Goal: Task Accomplishment & Management: Manage account settings

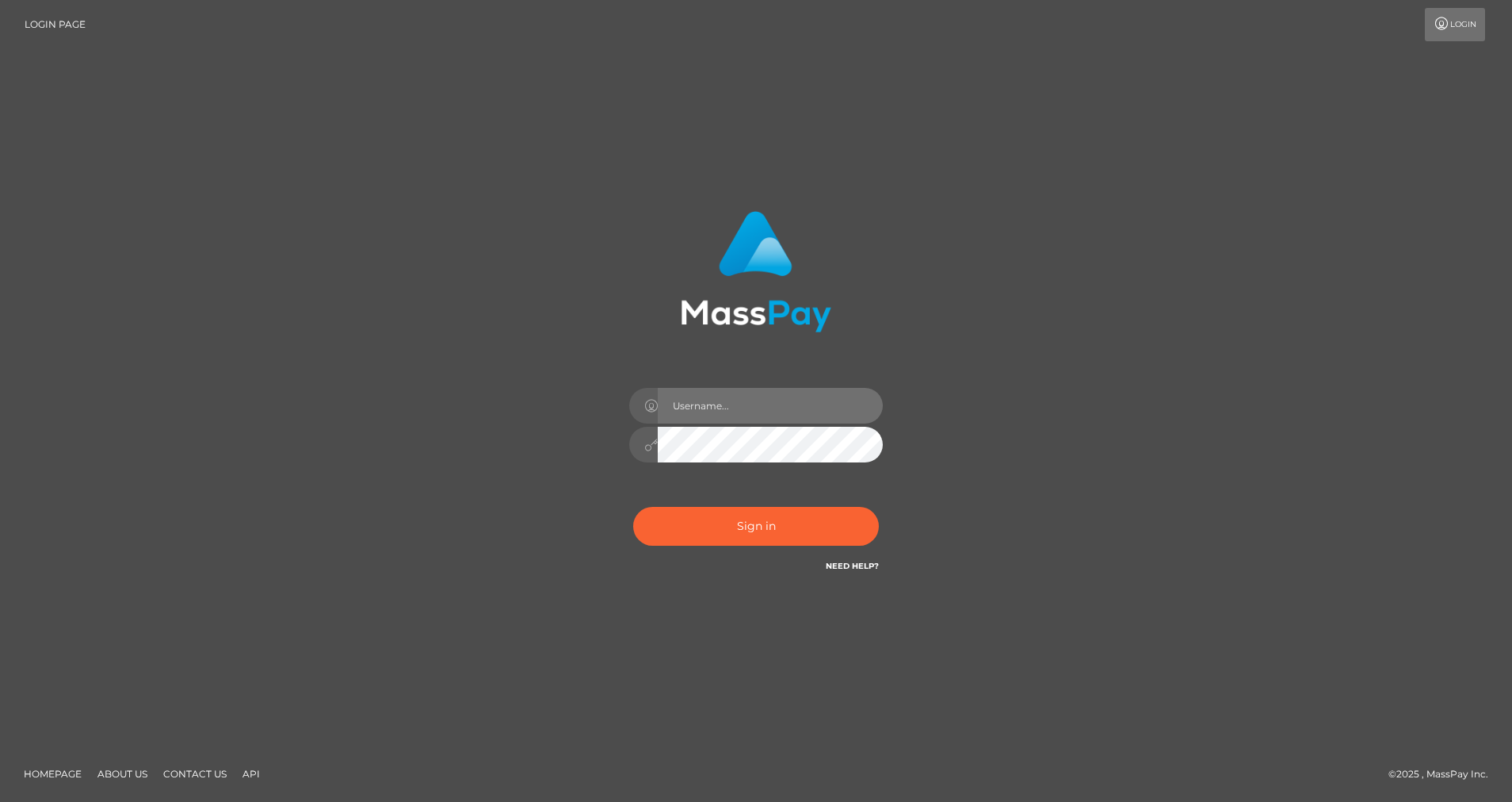
click at [760, 406] on input "text" at bounding box center [770, 405] width 225 height 35
type input "cris.silversocial"
click at [720, 515] on button "Sign in" at bounding box center [756, 526] width 245 height 39
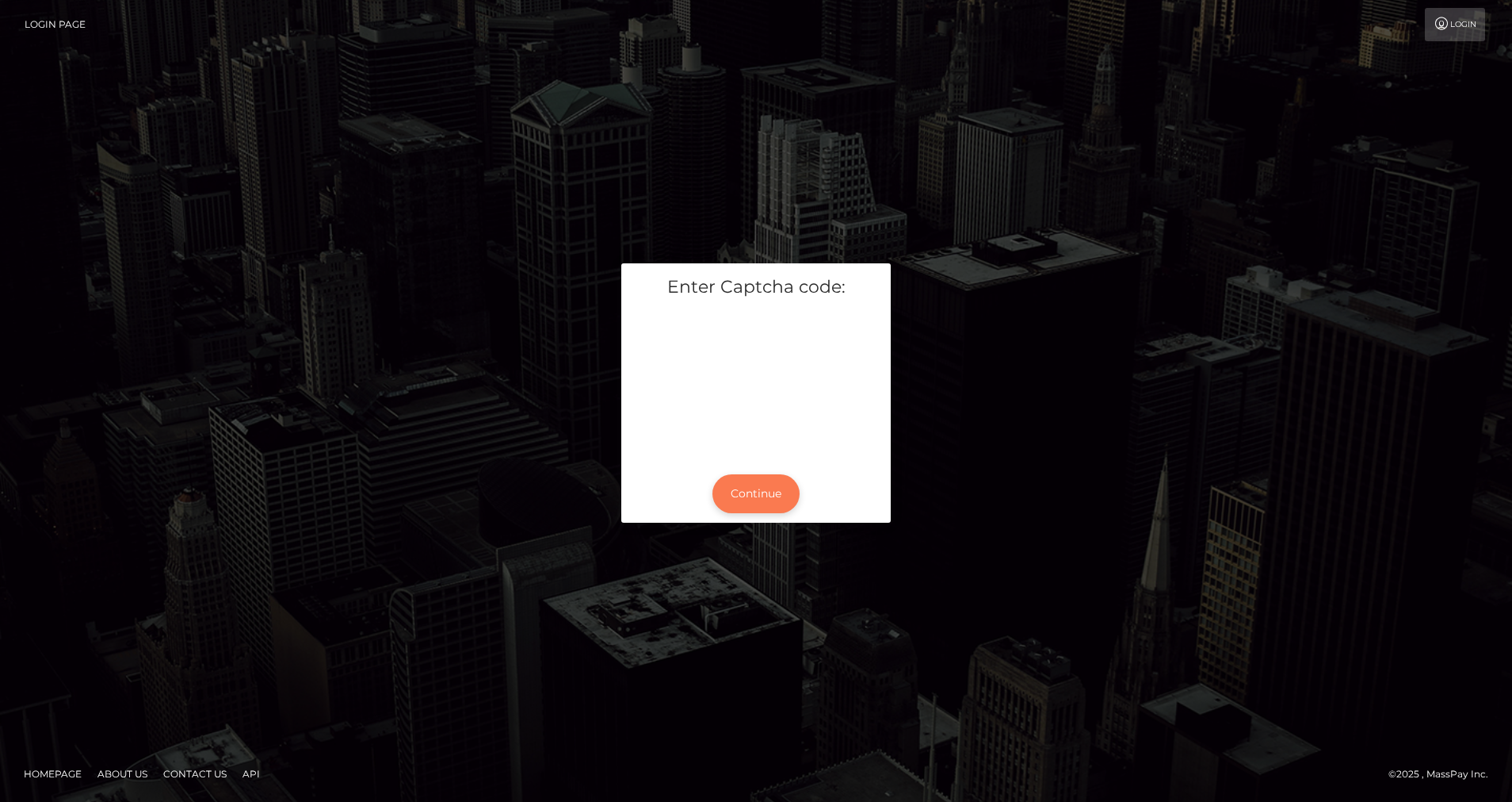
click at [740, 499] on button "Continue" at bounding box center [756, 493] width 87 height 39
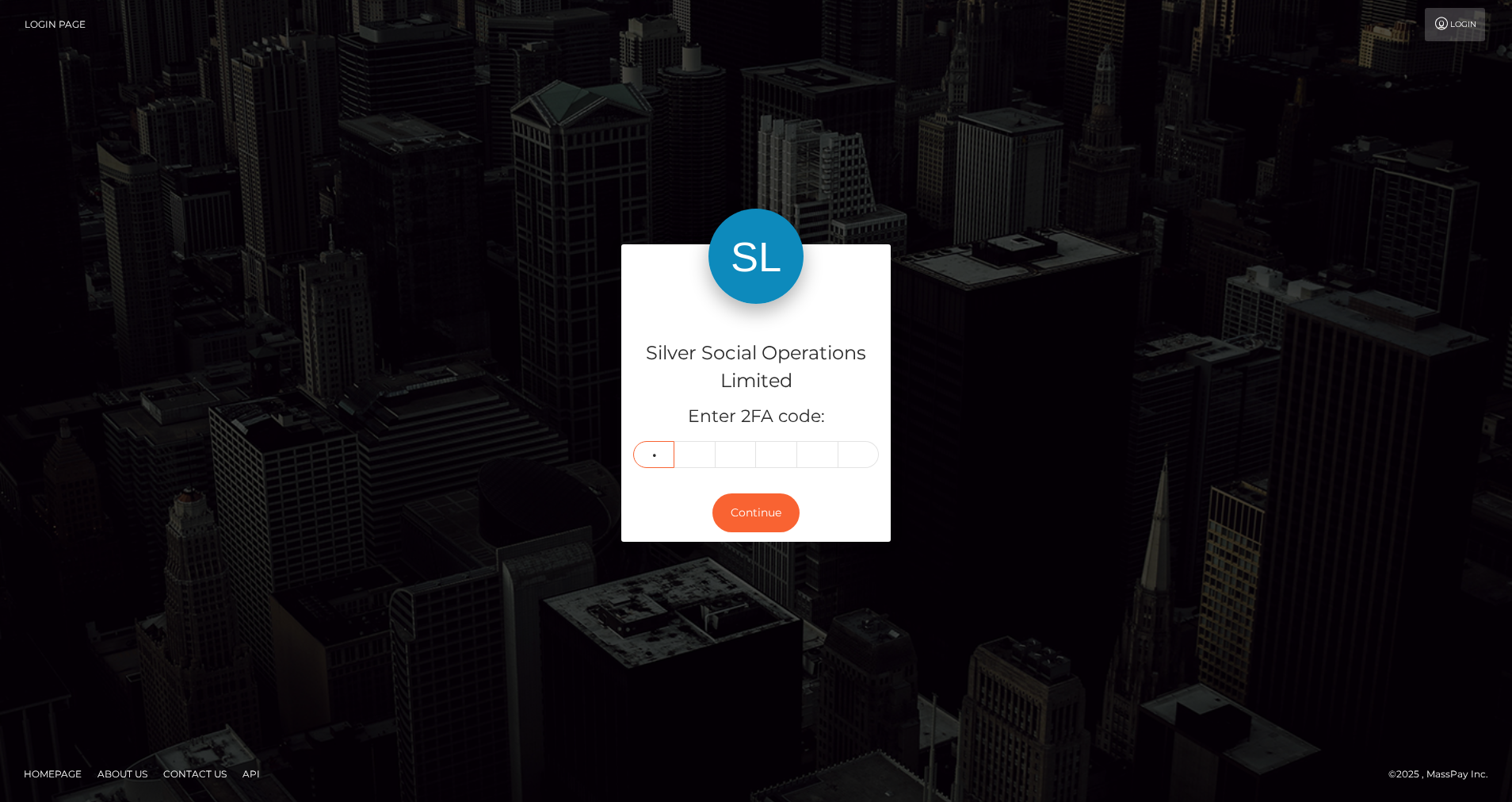
type input "8"
type input "4"
type input "8"
type input "6"
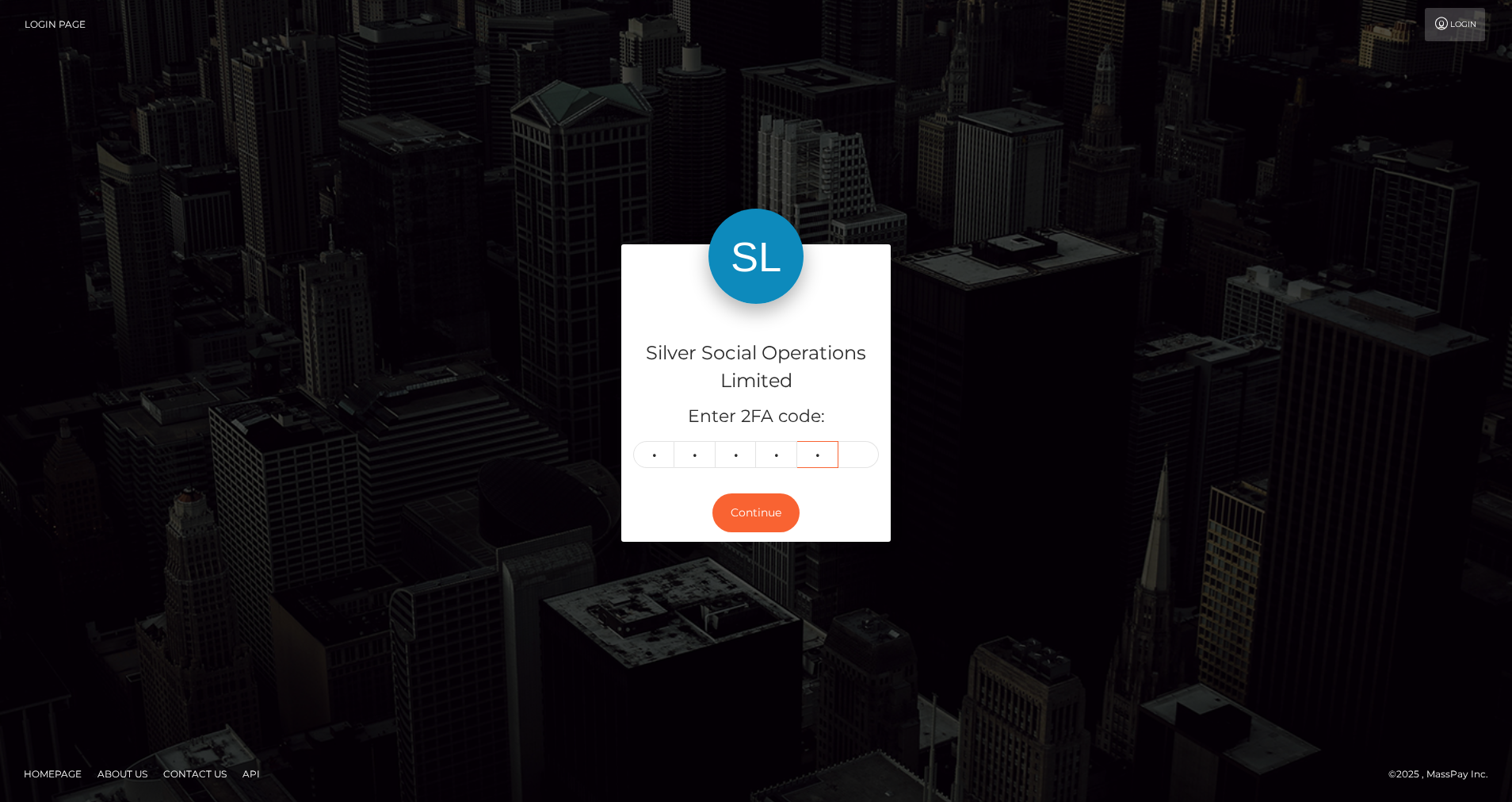
type input "7"
type input "5"
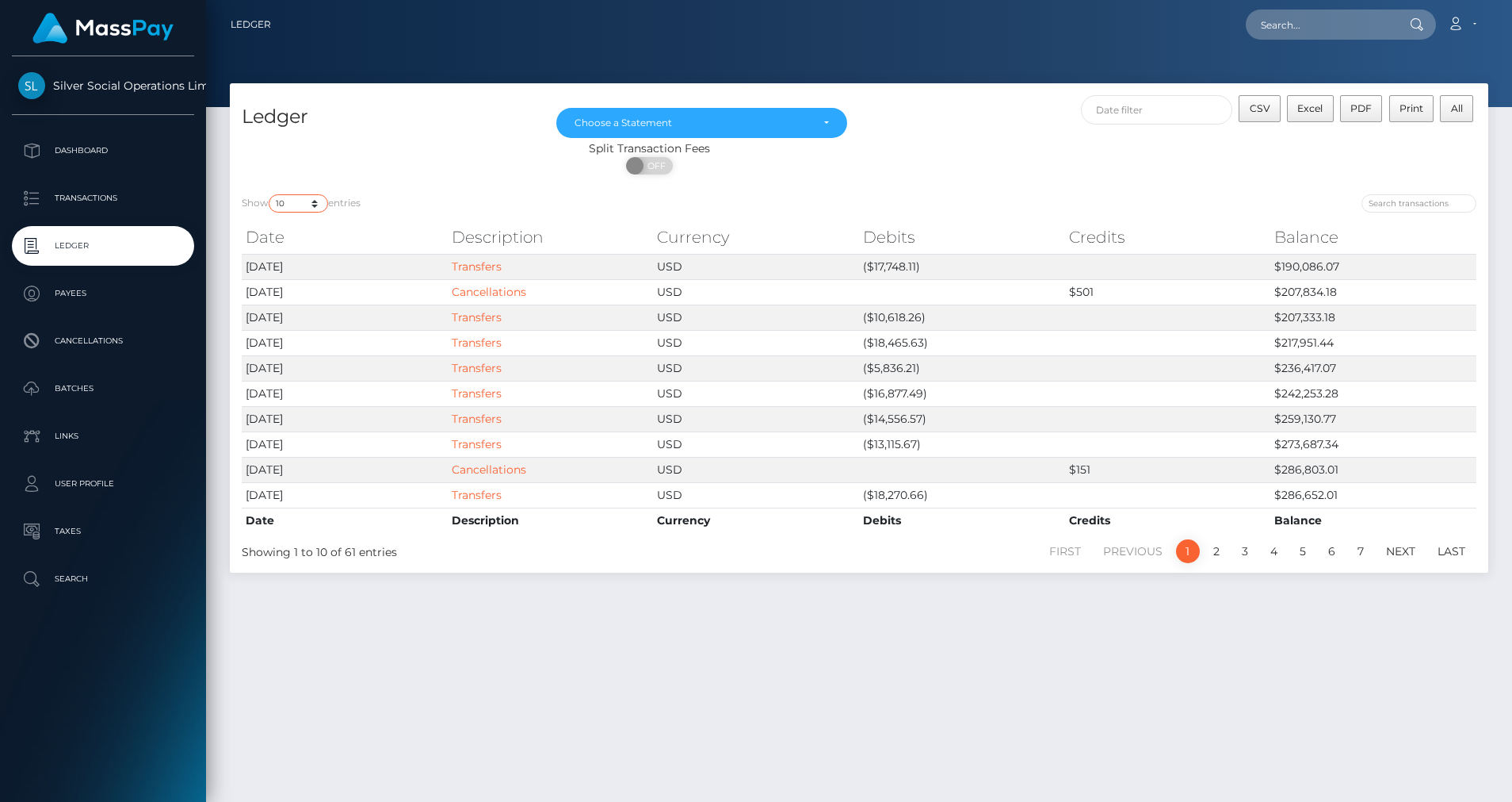
click at [318, 208] on select "10 25 50 100 250" at bounding box center [298, 203] width 59 height 18
select select "50"
click at [270, 195] on select "10 25 50 100 250" at bounding box center [298, 203] width 59 height 18
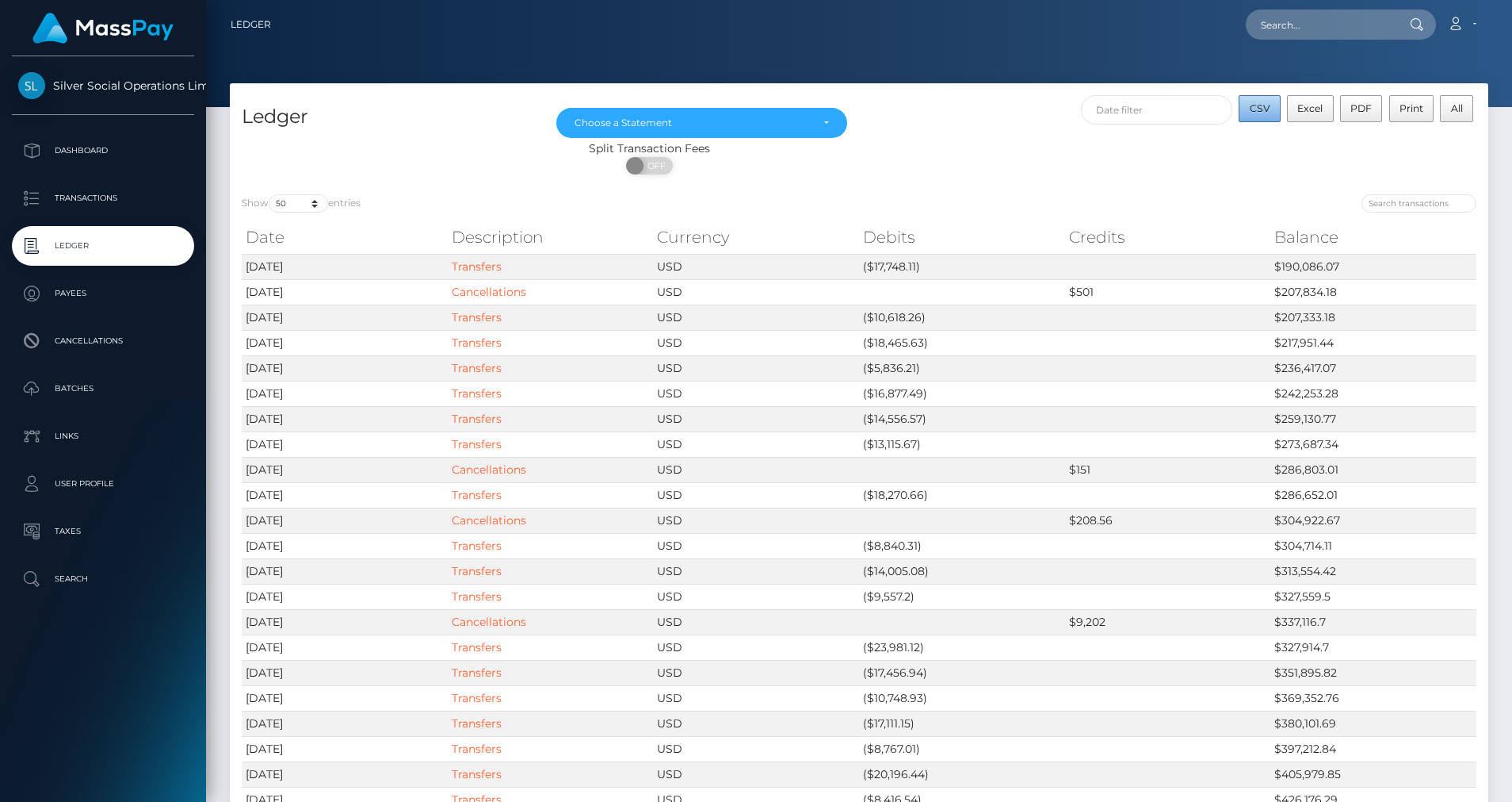
click at [1268, 114] on span "CSV" at bounding box center [1260, 108] width 20 height 12
click at [737, 128] on div "Choose a Statement" at bounding box center [692, 123] width 236 height 12
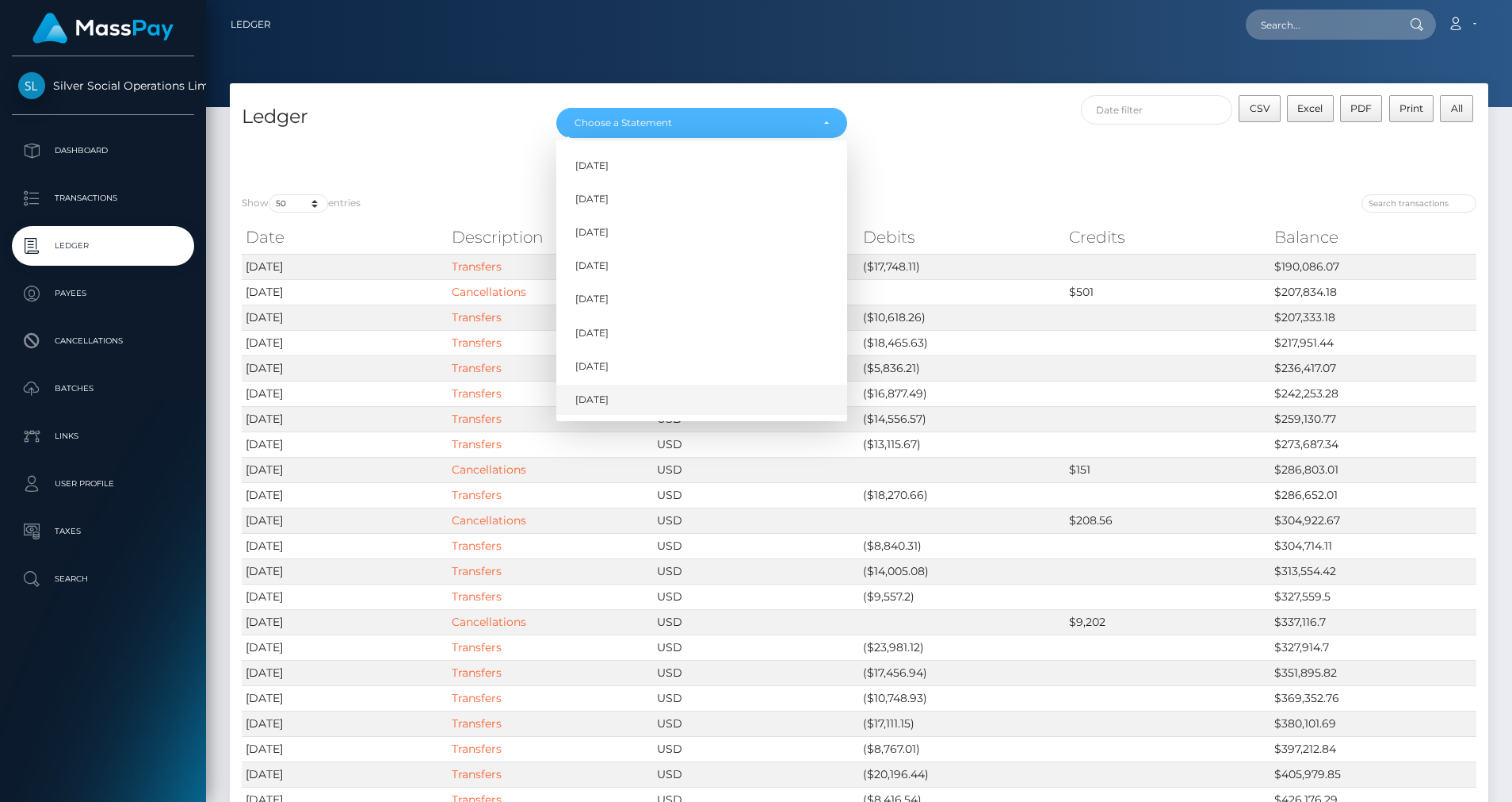
click at [629, 401] on link "Aug 2025" at bounding box center [701, 400] width 291 height 30
select select "Aug 2025"
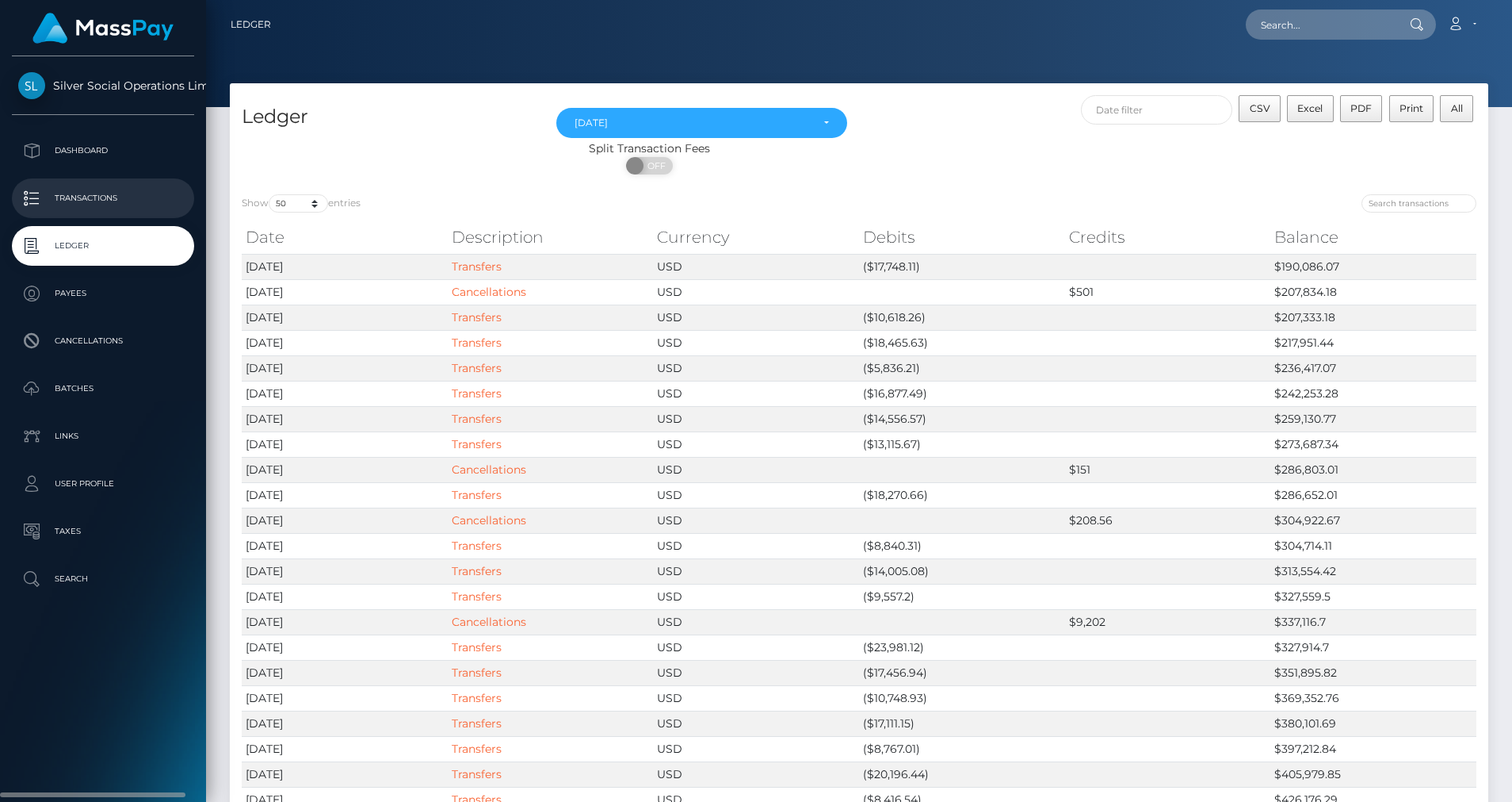
click at [107, 190] on p "Transactions" at bounding box center [103, 198] width 170 height 24
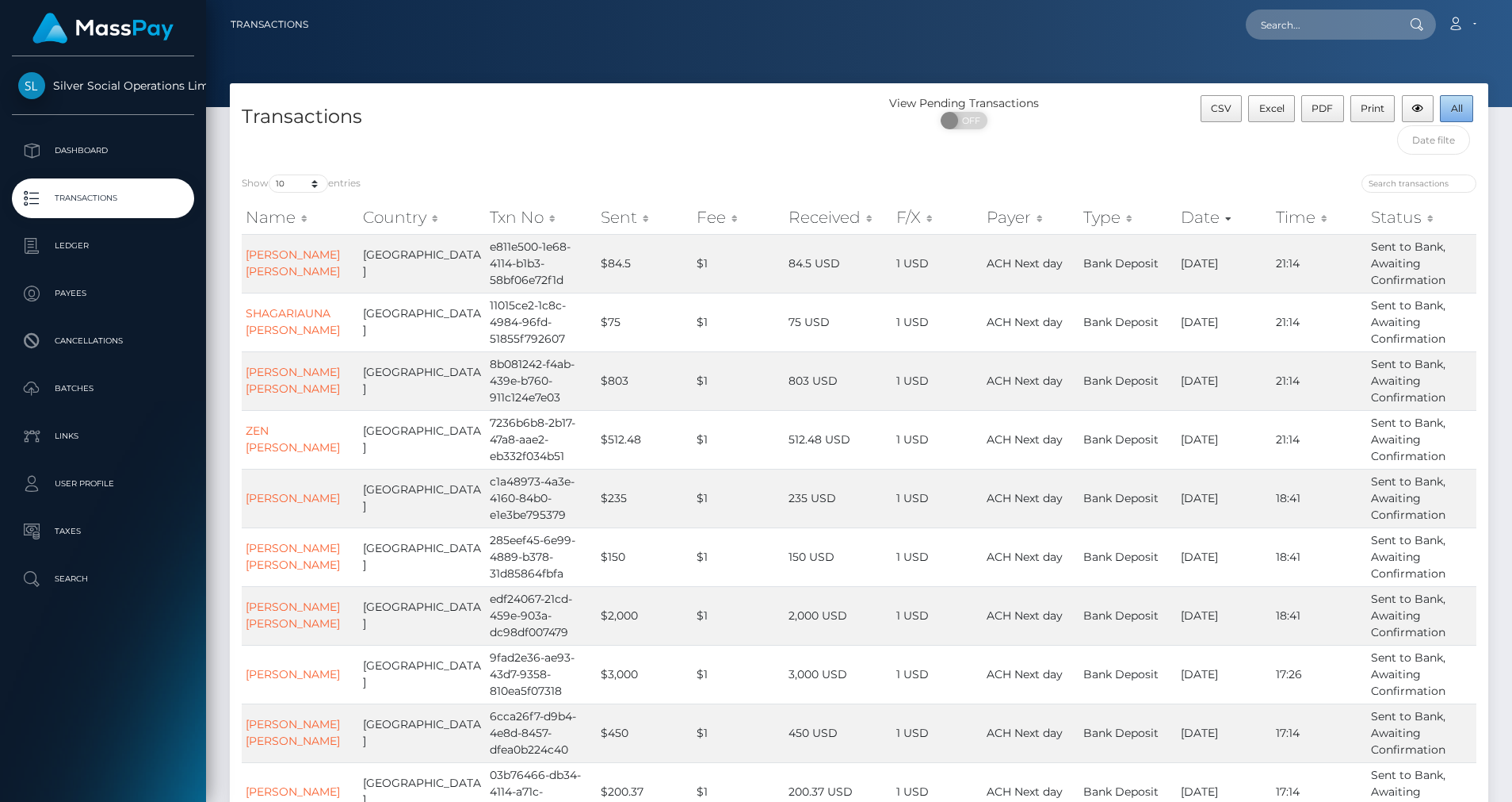
click at [1460, 121] on button "All" at bounding box center [1456, 108] width 34 height 27
